Goal: Check status: Check status

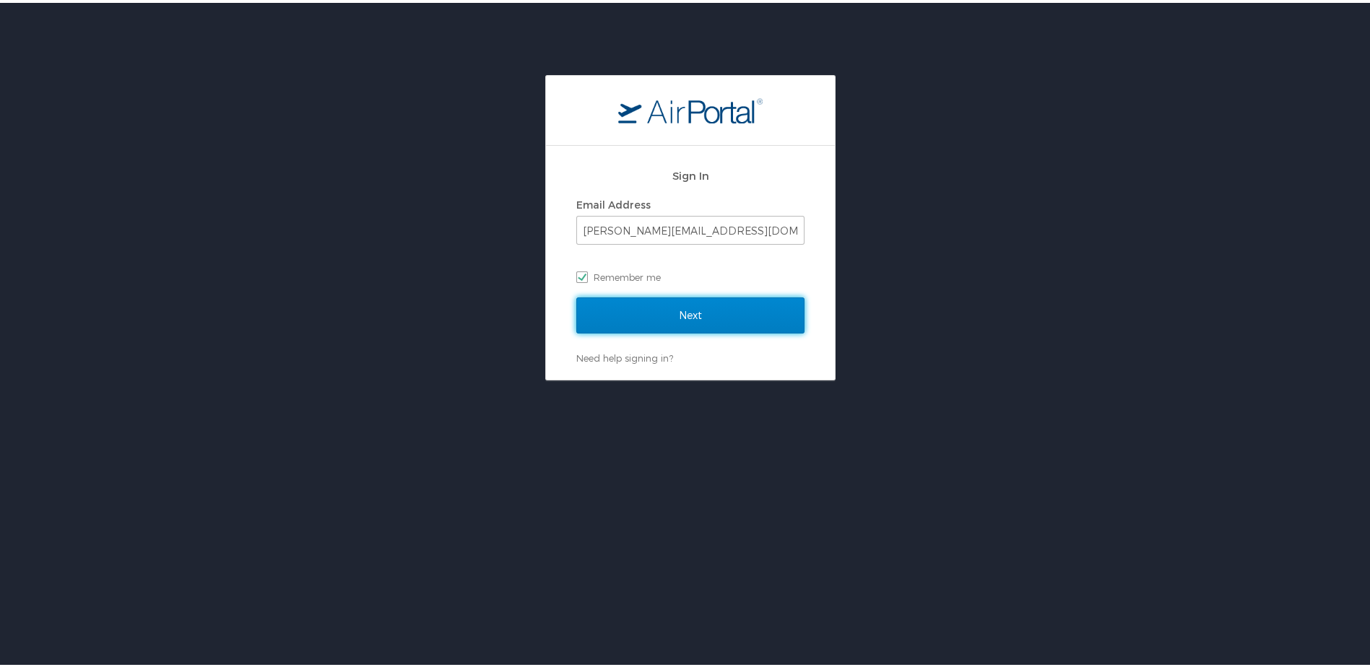
click at [678, 311] on input "Next" at bounding box center [690, 313] width 228 height 36
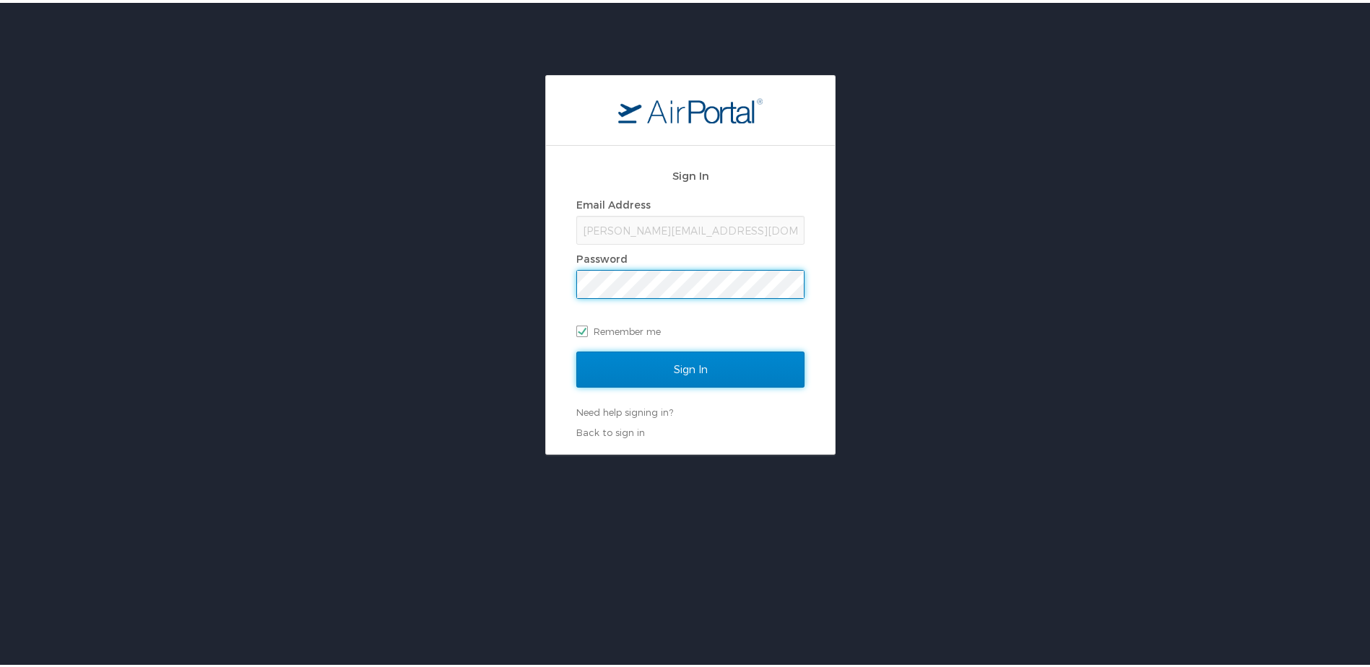
click at [672, 367] on input "Sign In" at bounding box center [690, 367] width 228 height 36
